Goal: Check status

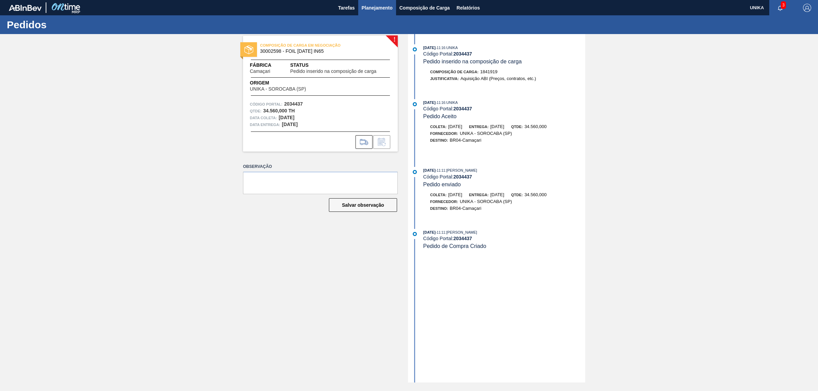
click at [389, 12] on button "Planejamento" at bounding box center [377, 7] width 38 height 15
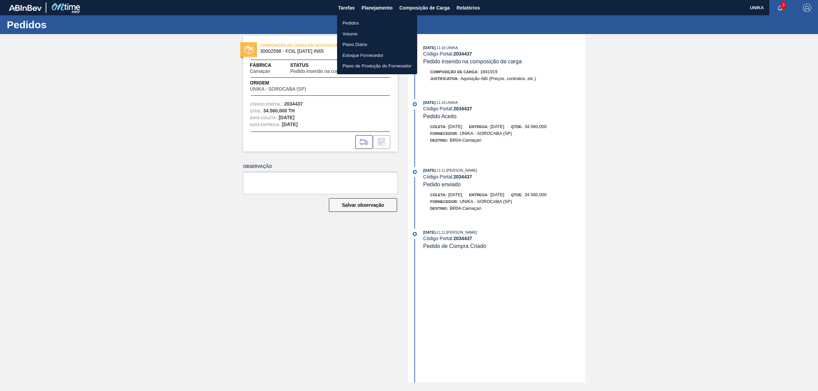
click at [371, 22] on li "Pedidos" at bounding box center [377, 23] width 80 height 11
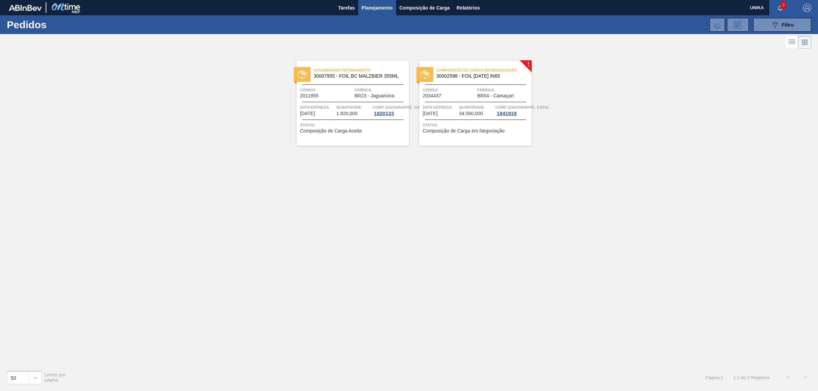
click at [349, 73] on span "Aguardando Faturamento" at bounding box center [361, 70] width 95 height 7
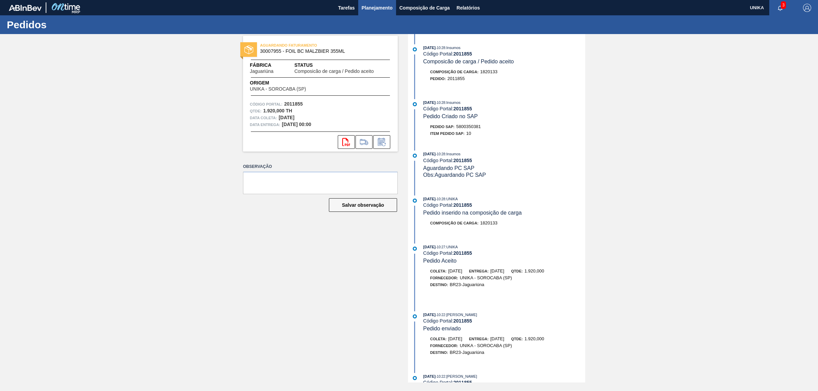
click at [373, 11] on span "Planejamento" at bounding box center [377, 8] width 31 height 8
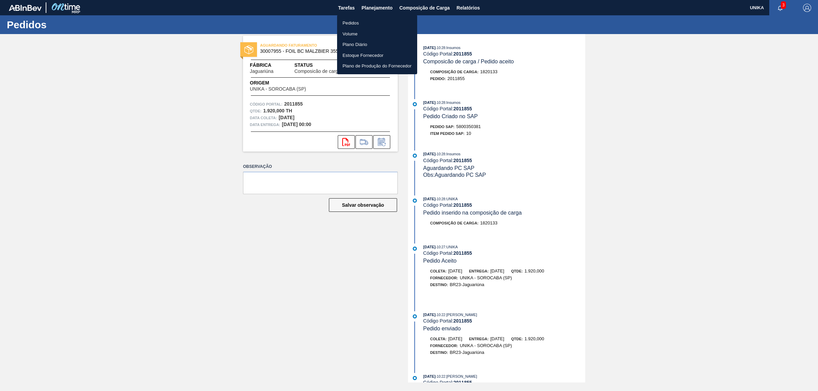
click at [362, 25] on li "Pedidos" at bounding box center [377, 23] width 80 height 11
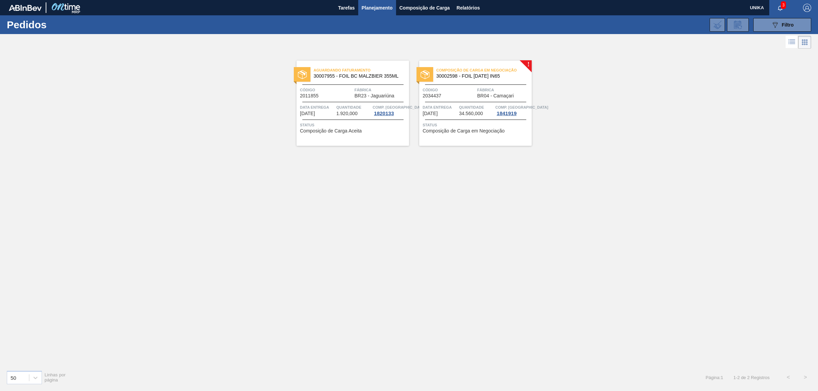
click at [435, 72] on div "Composição de [PERSON_NAME] em Negociação 30002598 - FOIL [DATE] IN65" at bounding box center [475, 72] width 113 height 12
